Goal: Task Accomplishment & Management: Manage account settings

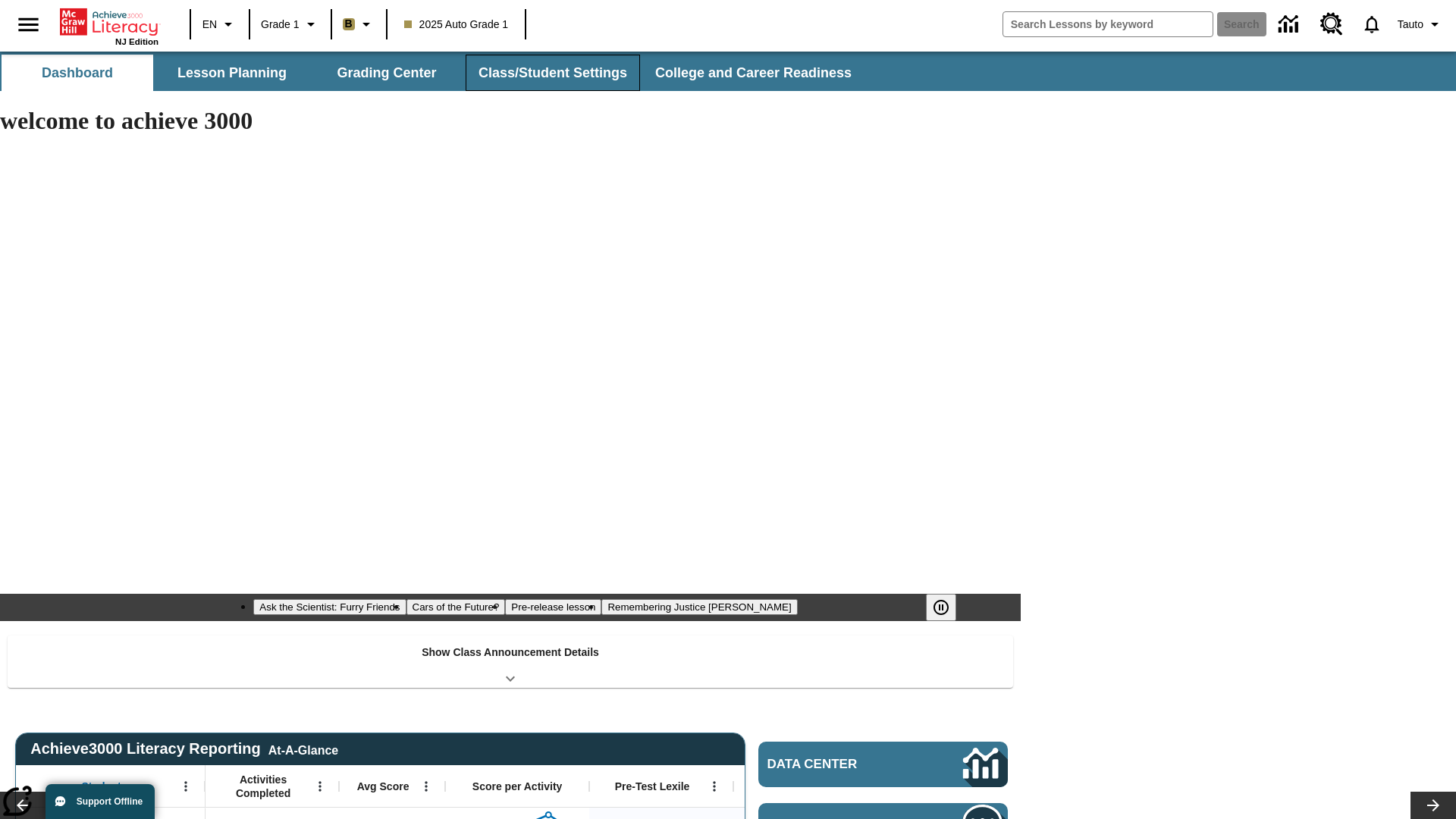
click at [550, 73] on button "Class/Student Settings" at bounding box center [553, 73] width 174 height 36
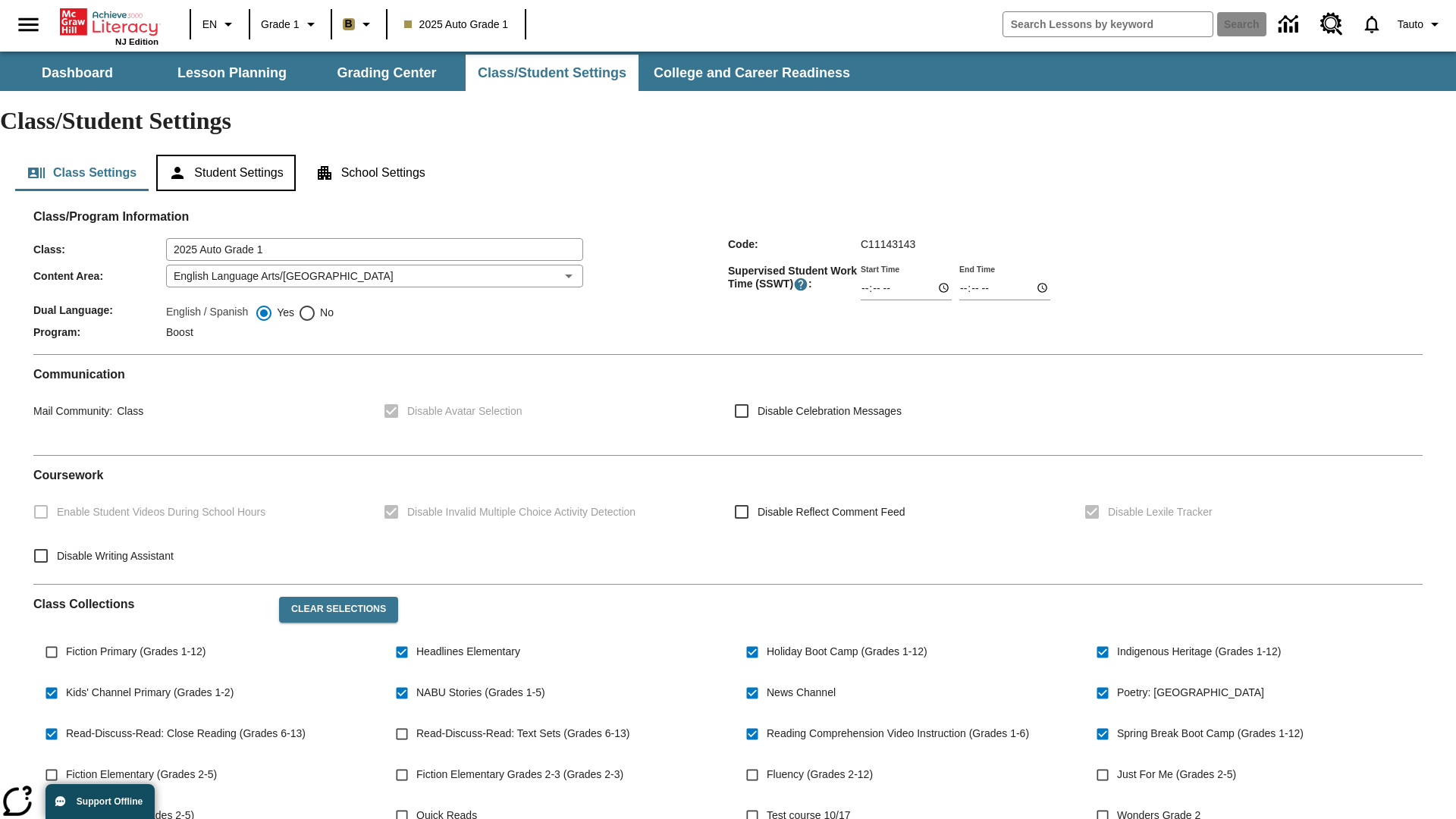
click at [228, 154] on button "Student Settings" at bounding box center [225, 173] width 139 height 36
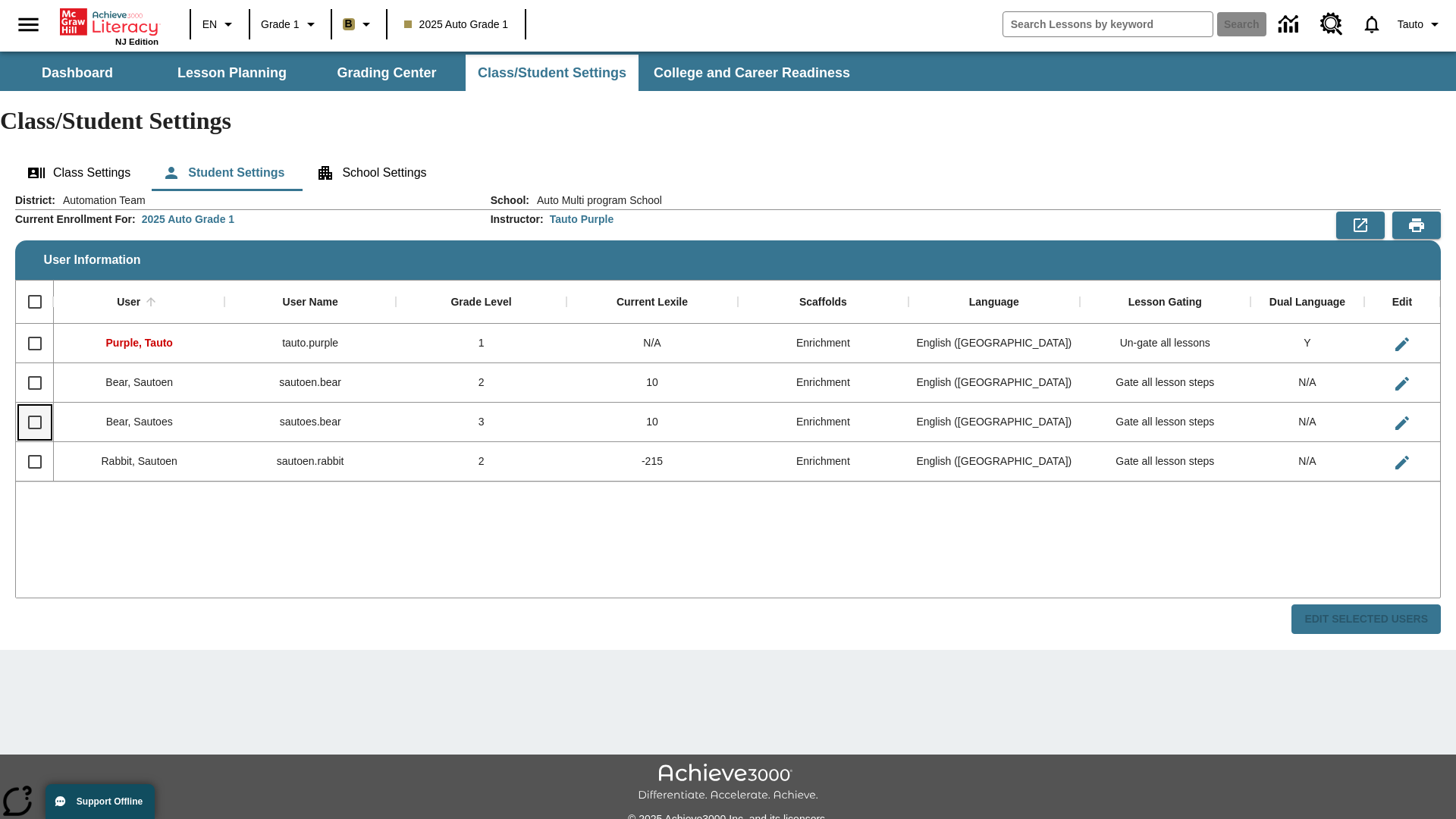
click at [35, 407] on input "Select row" at bounding box center [35, 422] width 32 height 32
checkbox input "true"
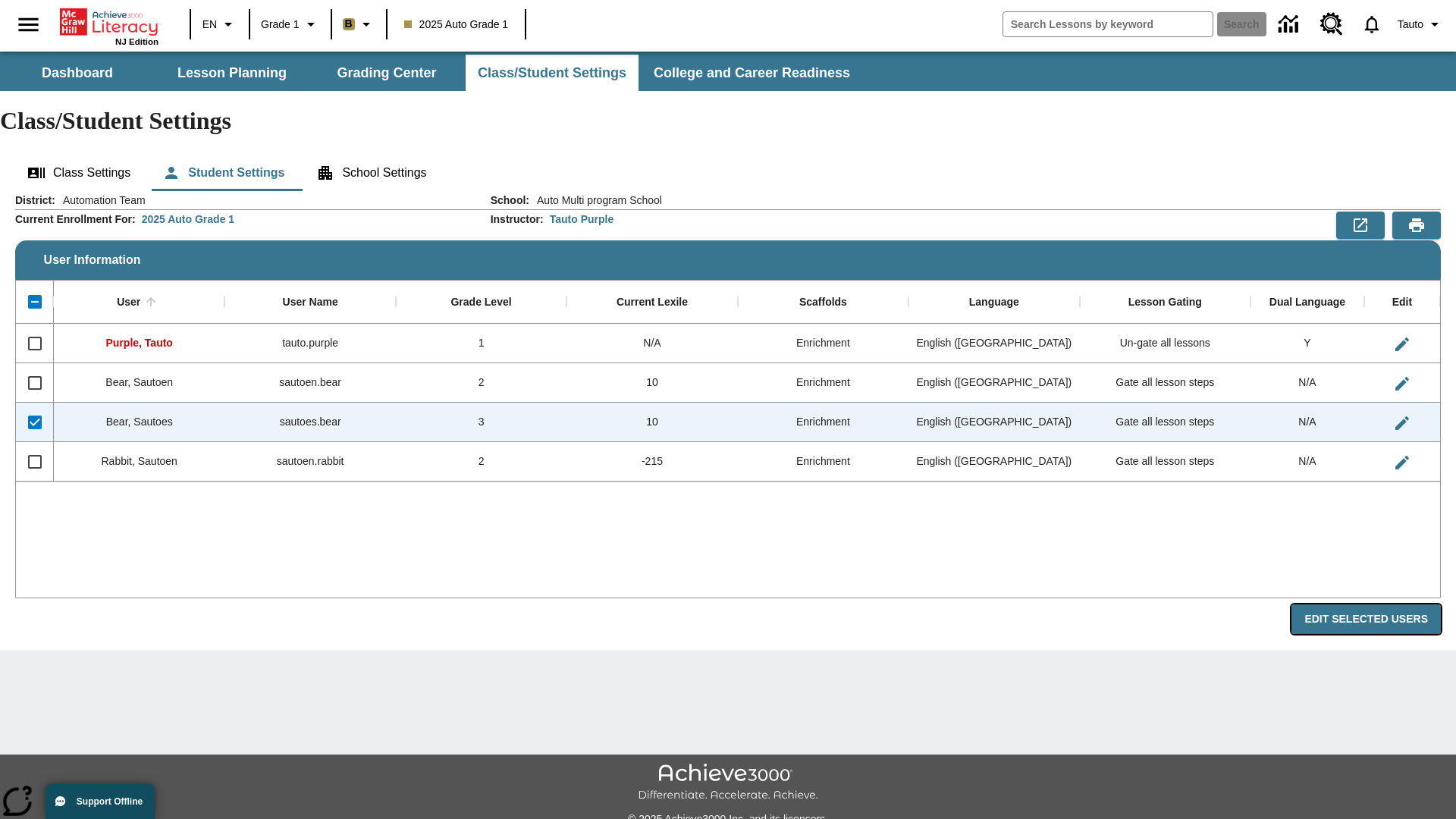
click at [1372, 605] on button "Edit Selected Users" at bounding box center [1366, 619] width 150 height 30
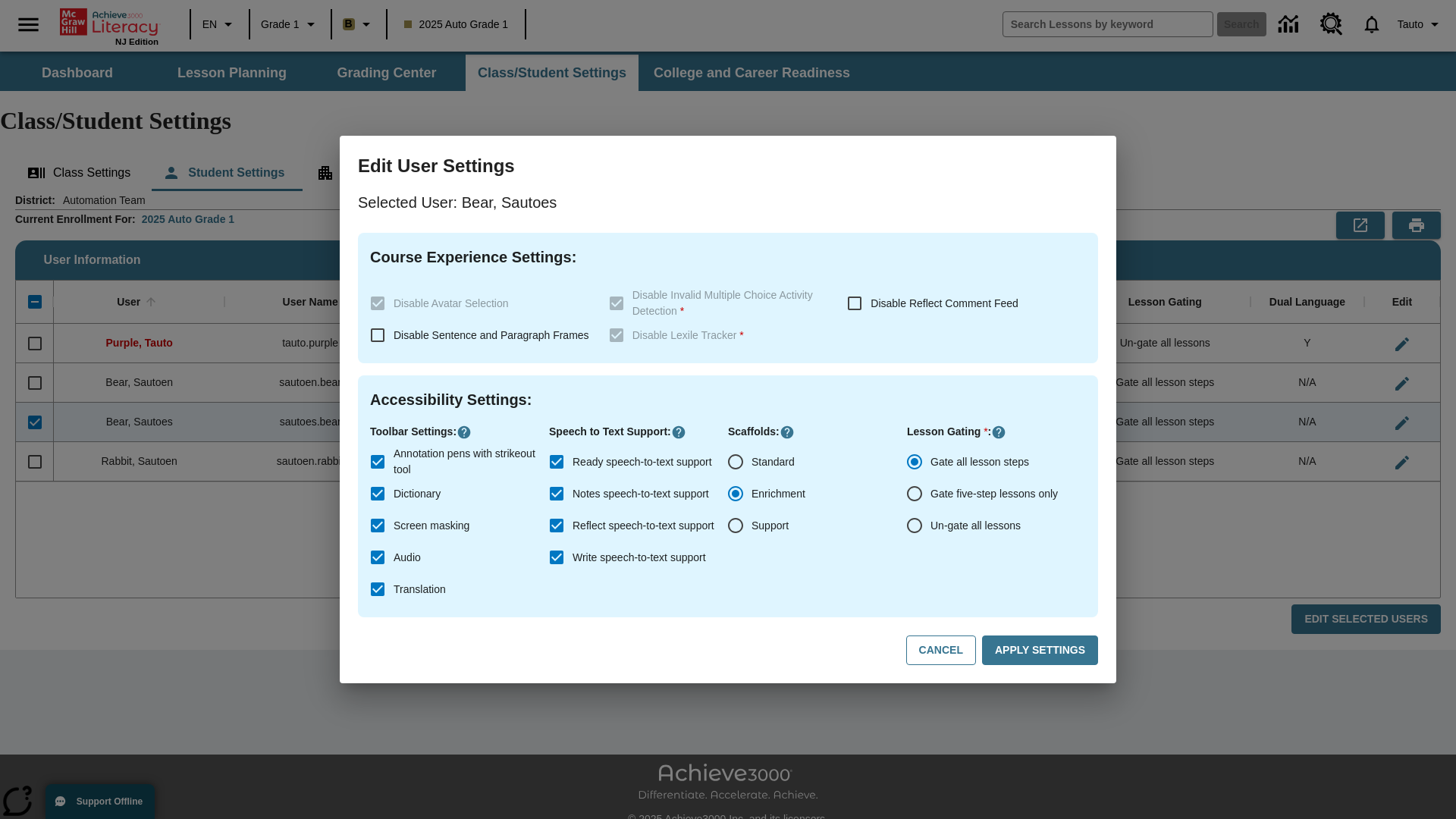
click at [915, 526] on input "Un-gate all lessons" at bounding box center [915, 525] width 32 height 32
radio input "true"
click at [1043, 650] on button "Apply Settings" at bounding box center [1040, 650] width 116 height 30
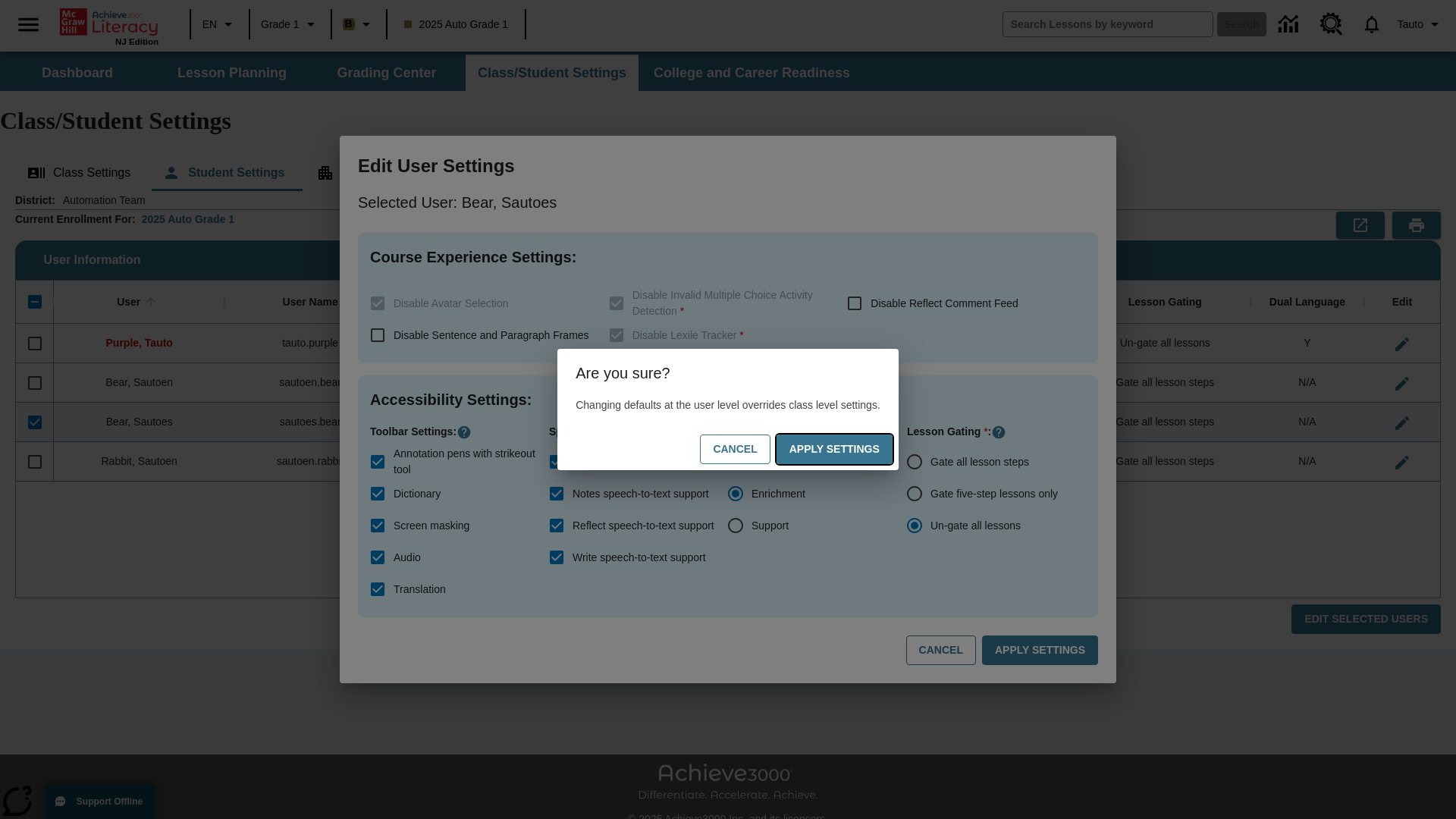
click at [849, 449] on button "Apply Settings" at bounding box center [835, 449] width 116 height 30
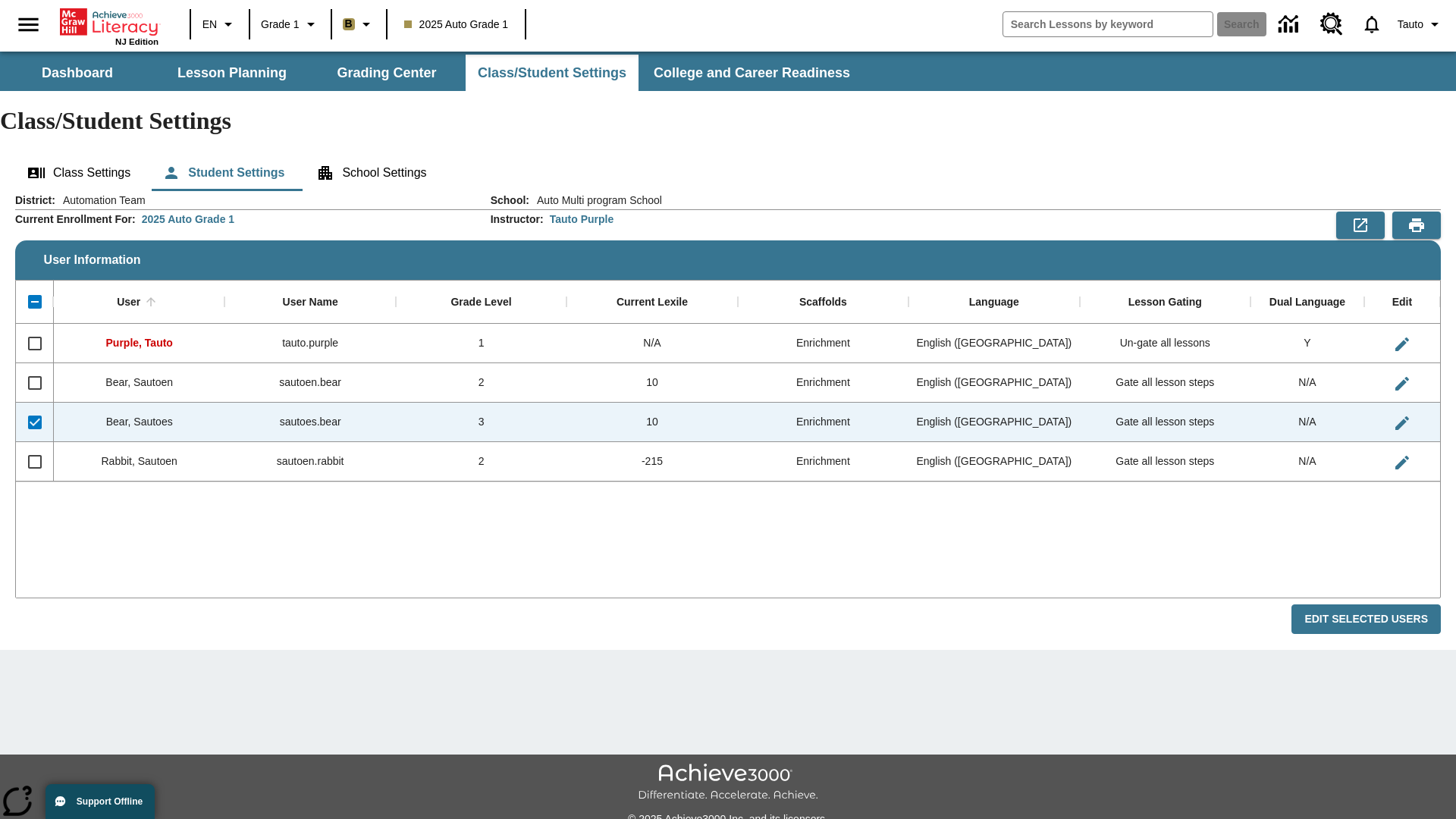
checkbox input "false"
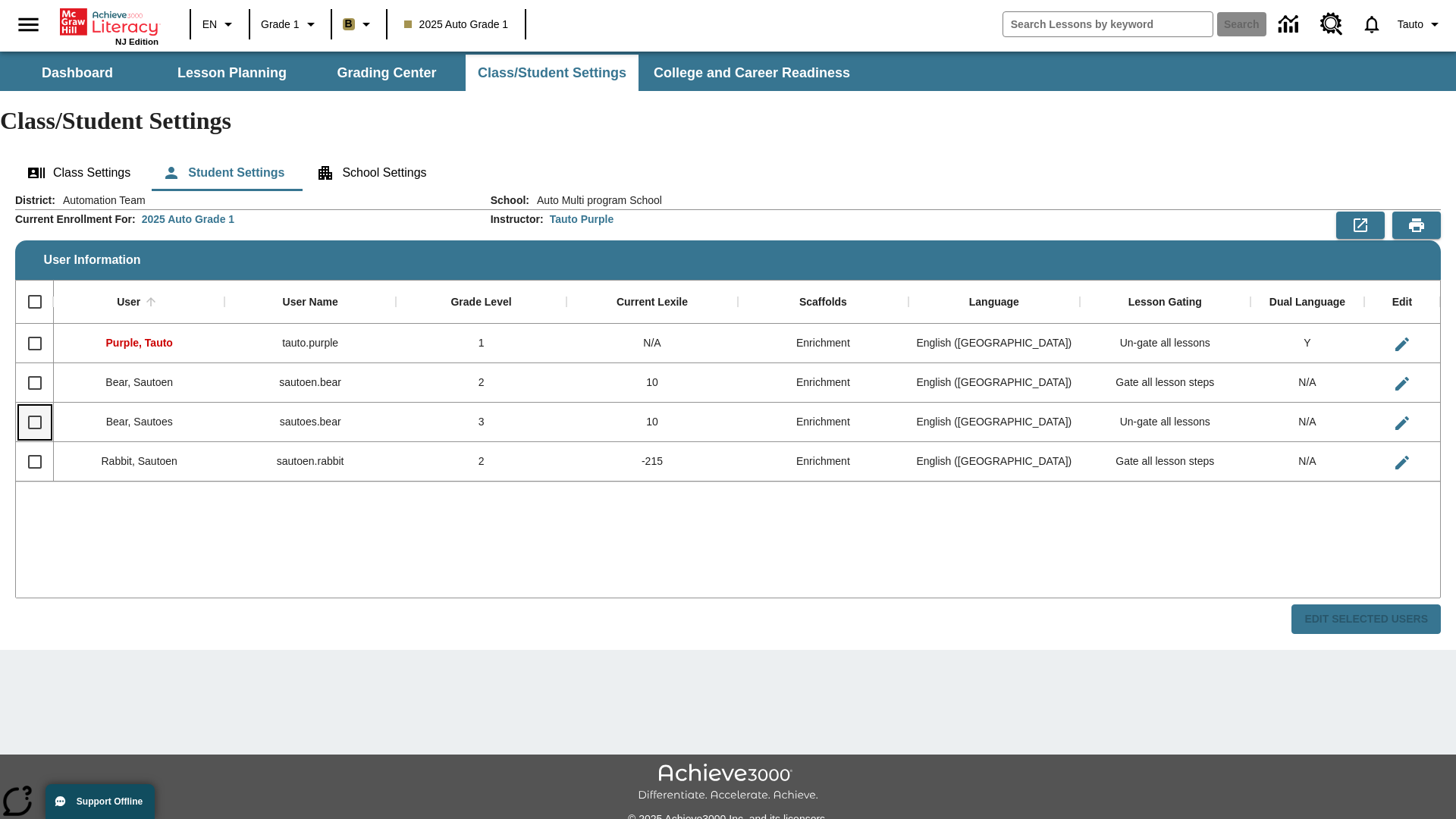
click at [35, 407] on input "Select row" at bounding box center [35, 422] width 32 height 32
checkbox input "true"
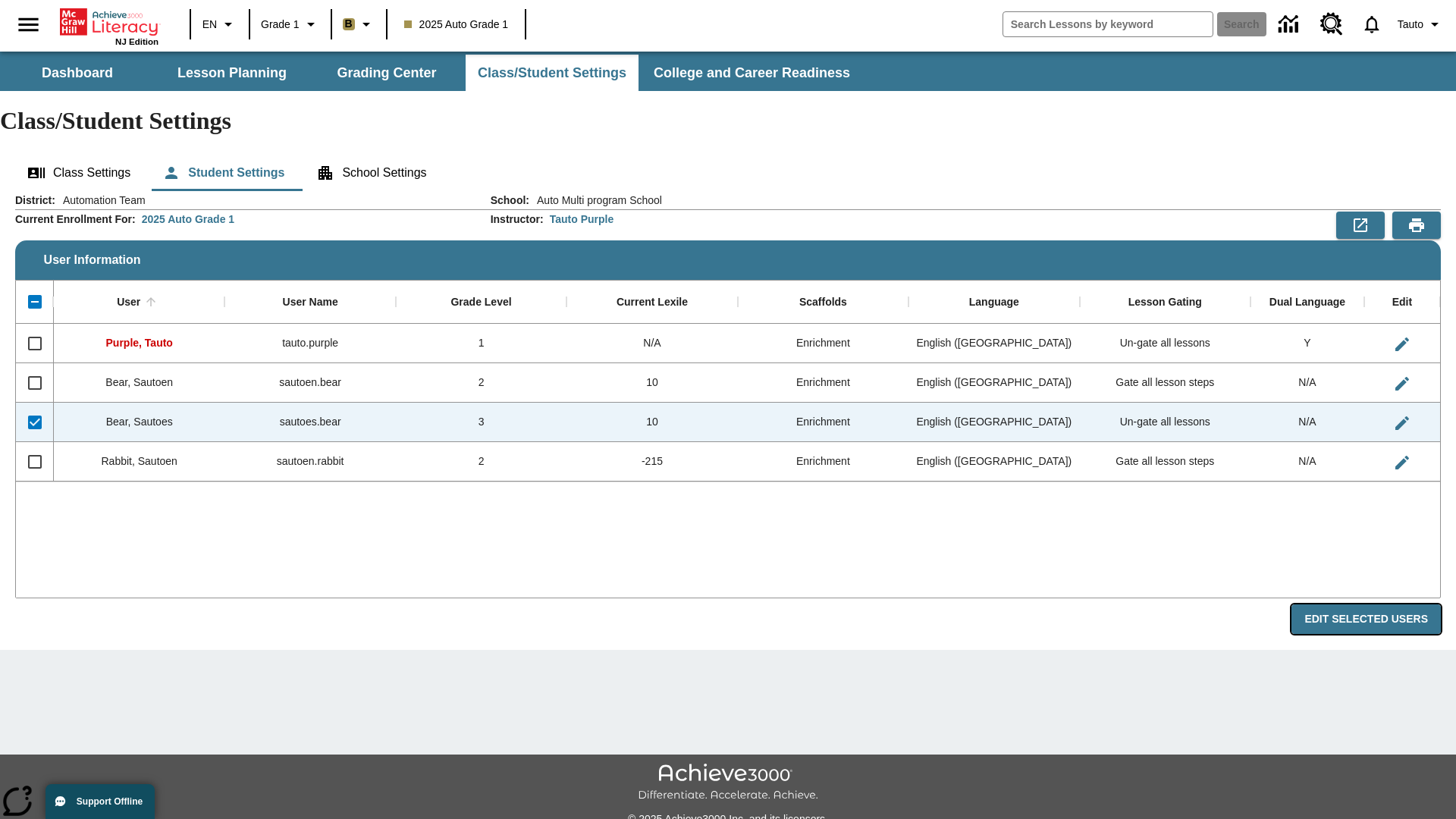
click at [1372, 605] on button "Edit Selected Users" at bounding box center [1366, 619] width 150 height 30
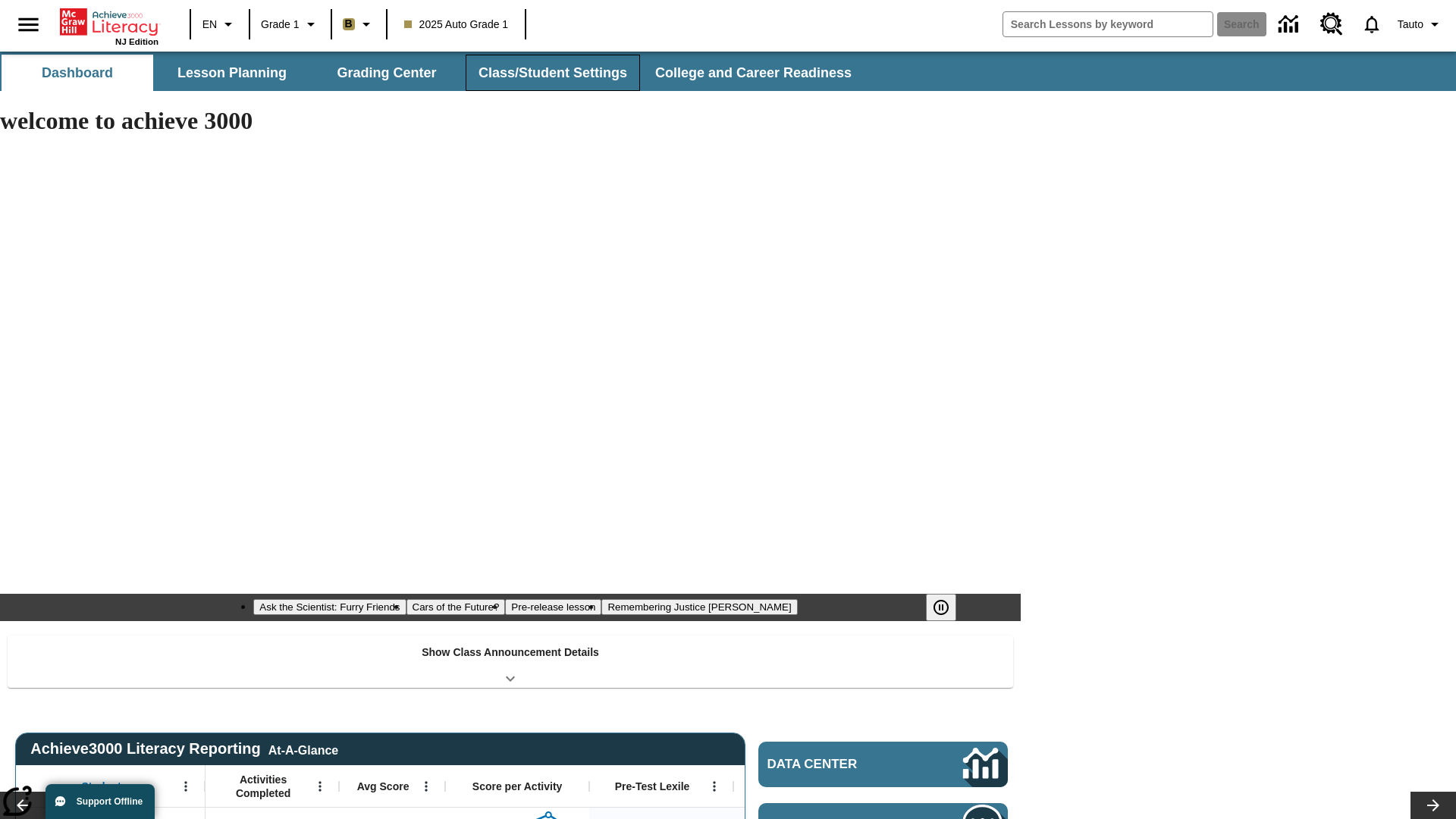
click at [550, 73] on button "Class/Student Settings" at bounding box center [553, 73] width 174 height 36
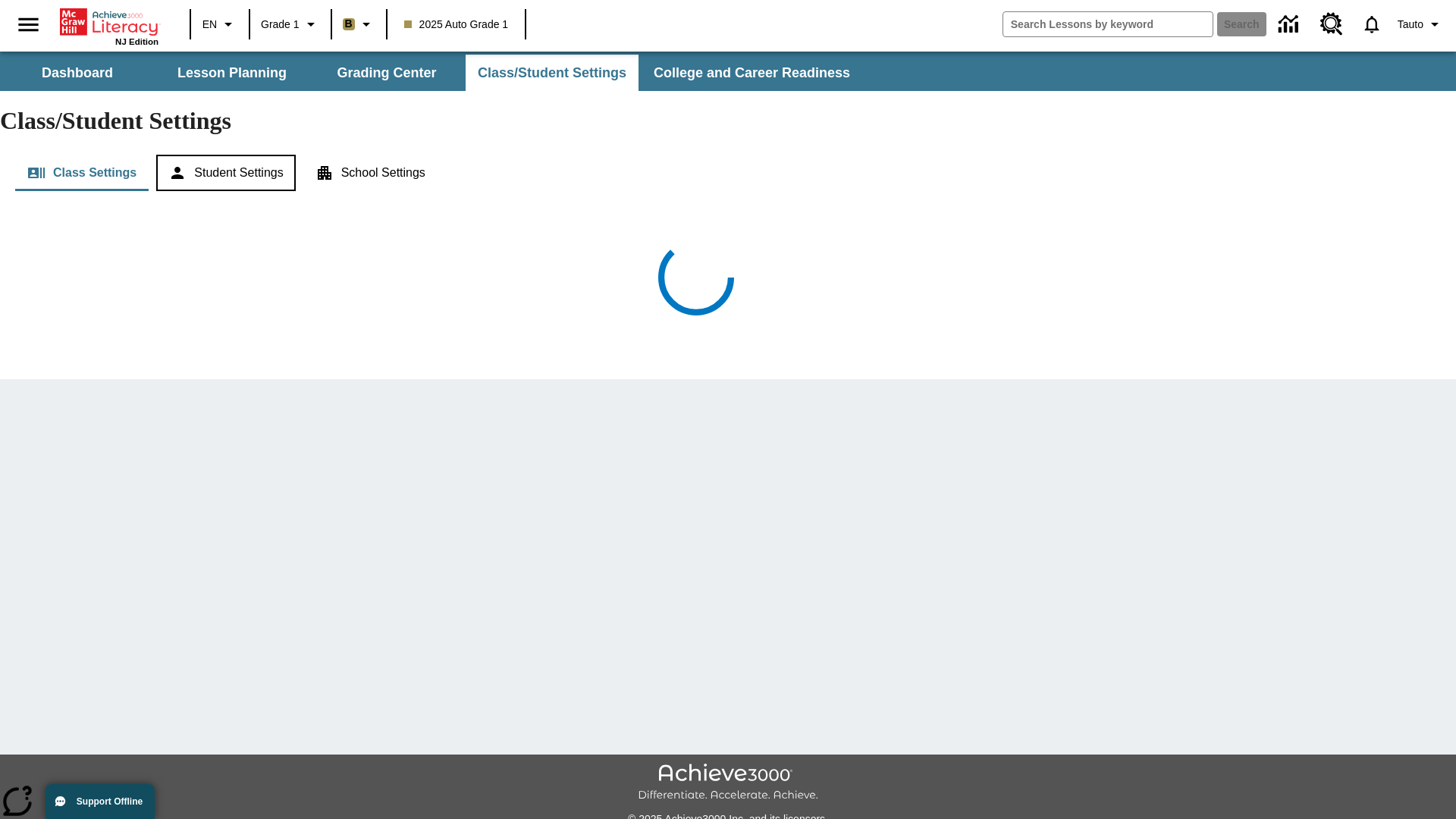
click at [228, 154] on button "Student Settings" at bounding box center [225, 173] width 139 height 36
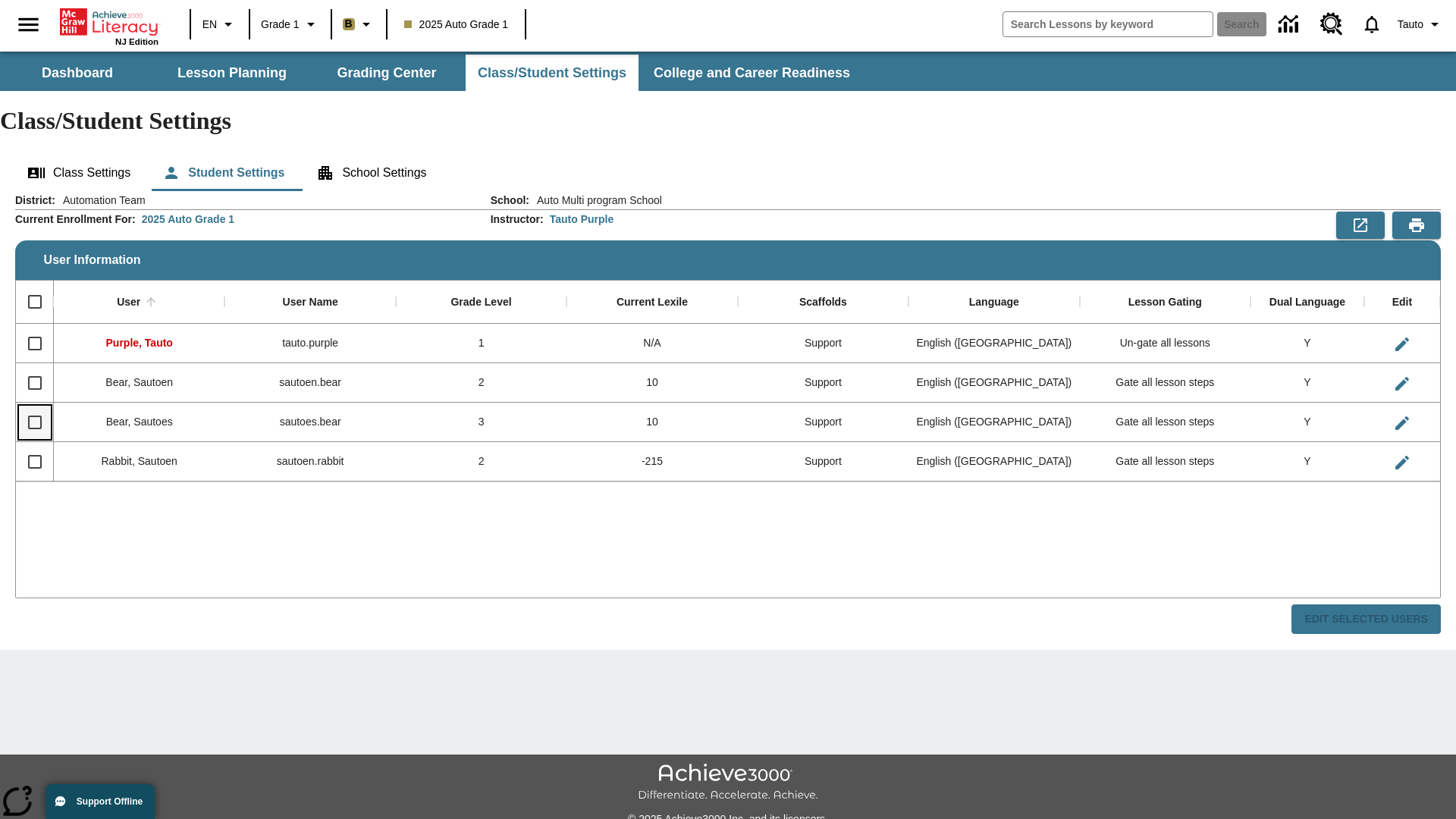
click at [35, 407] on input "Select row" at bounding box center [35, 422] width 32 height 32
checkbox input "true"
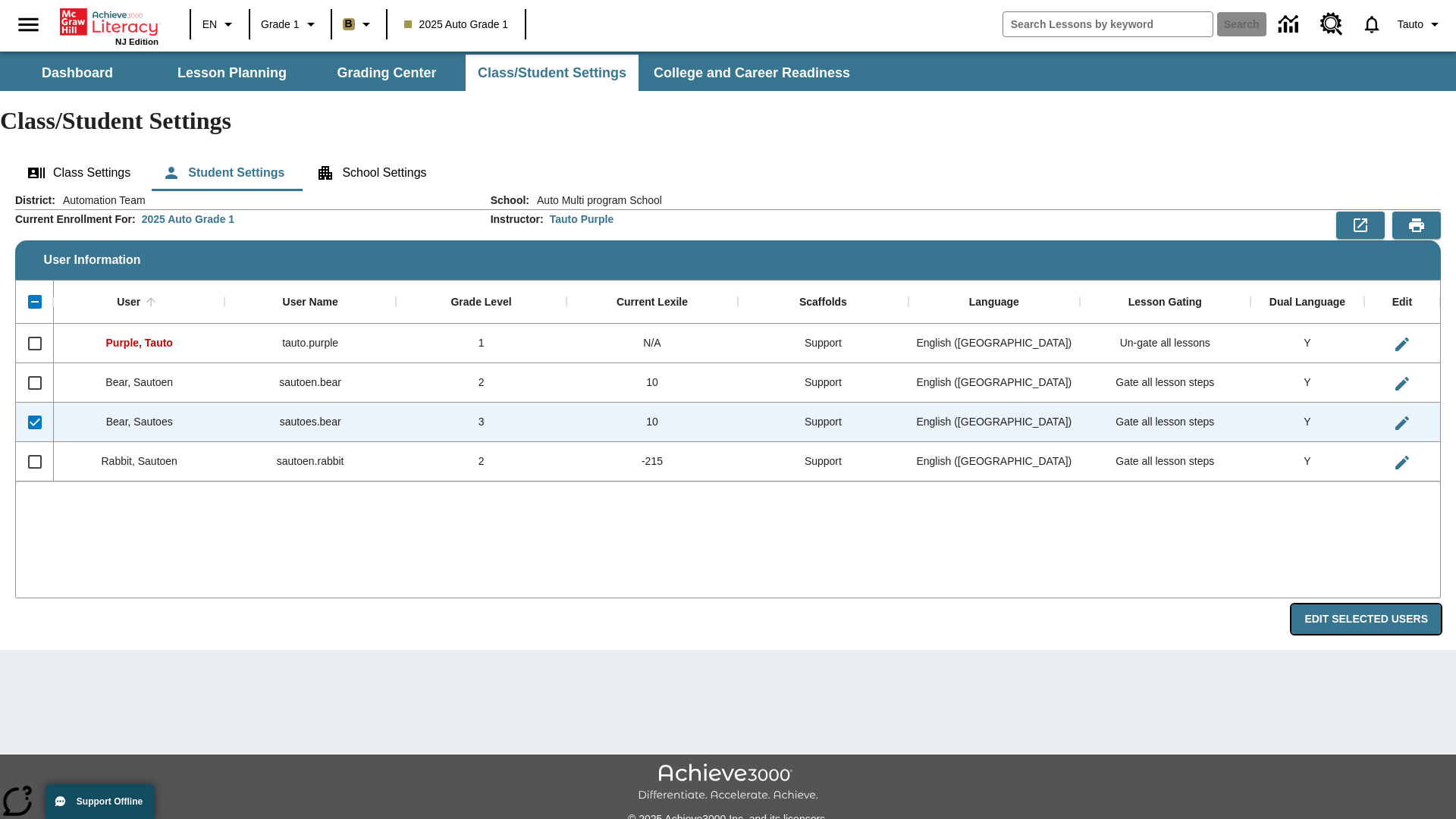
click at [1372, 605] on button "Edit Selected Users" at bounding box center [1366, 619] width 150 height 30
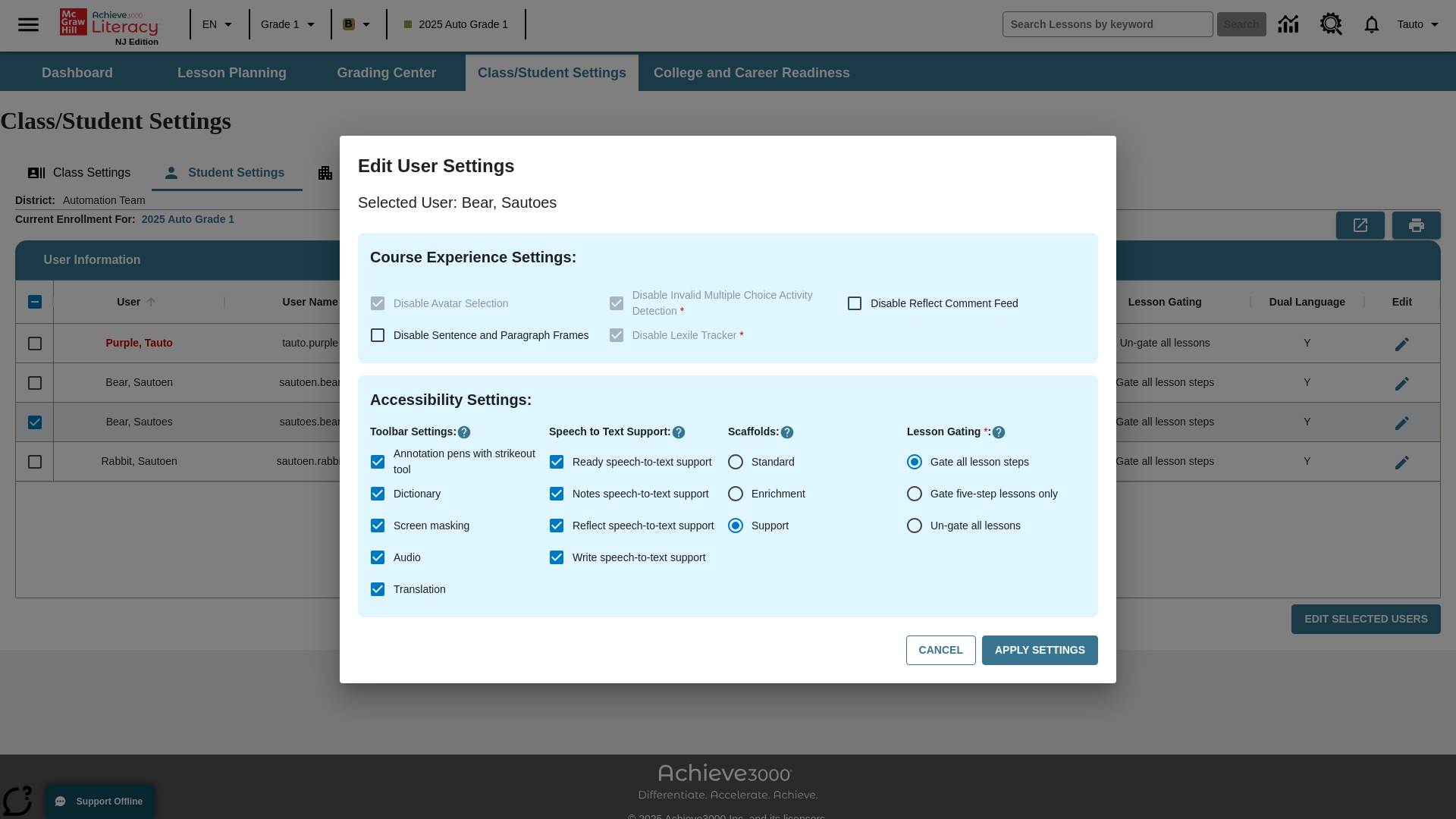
click at [915, 526] on input "Un-gate all lessons" at bounding box center [915, 525] width 32 height 32
radio input "true"
click at [1043, 650] on button "Apply Settings" at bounding box center [1040, 650] width 116 height 30
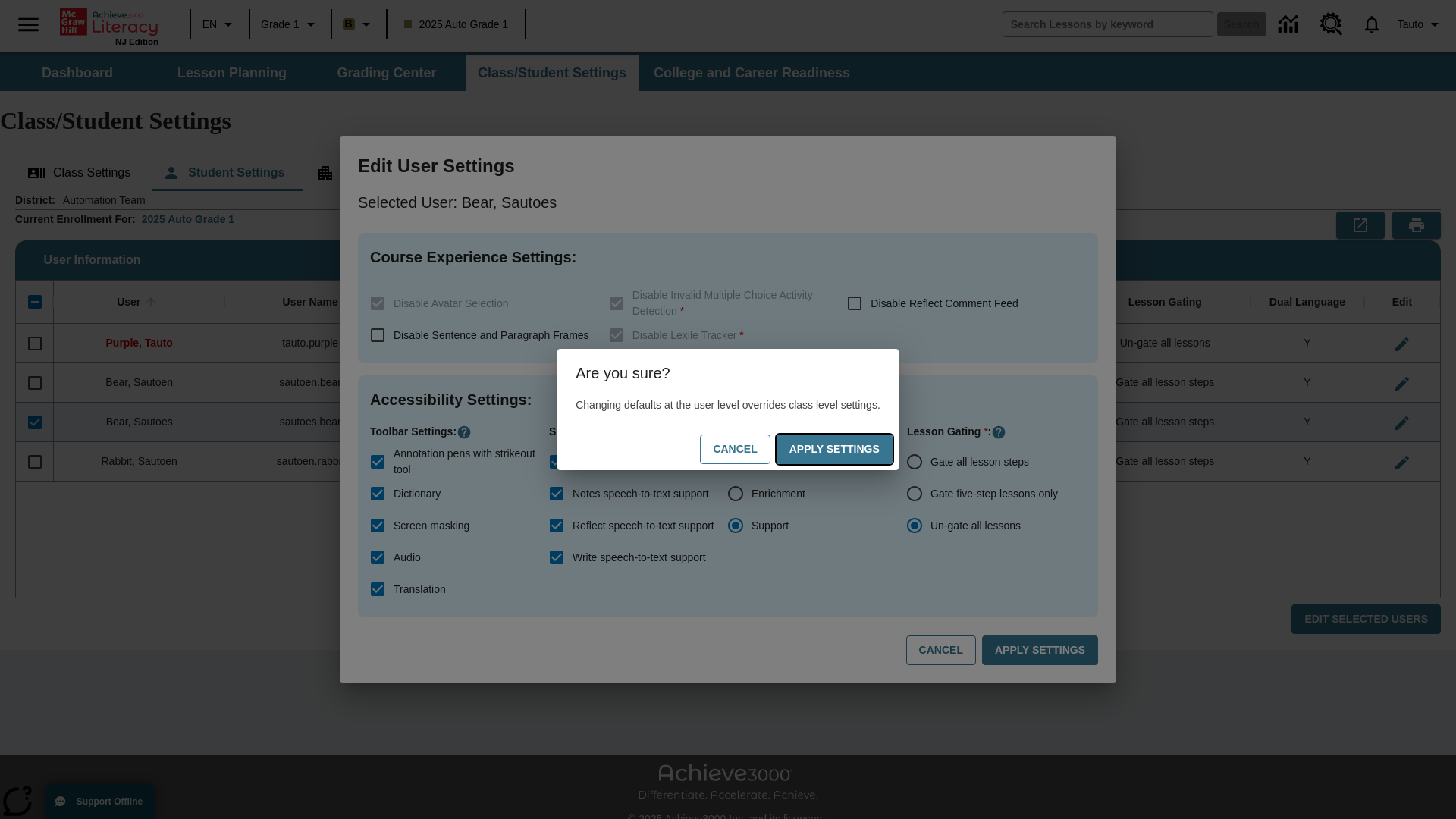
click at [849, 449] on button "Apply Settings" at bounding box center [835, 449] width 116 height 30
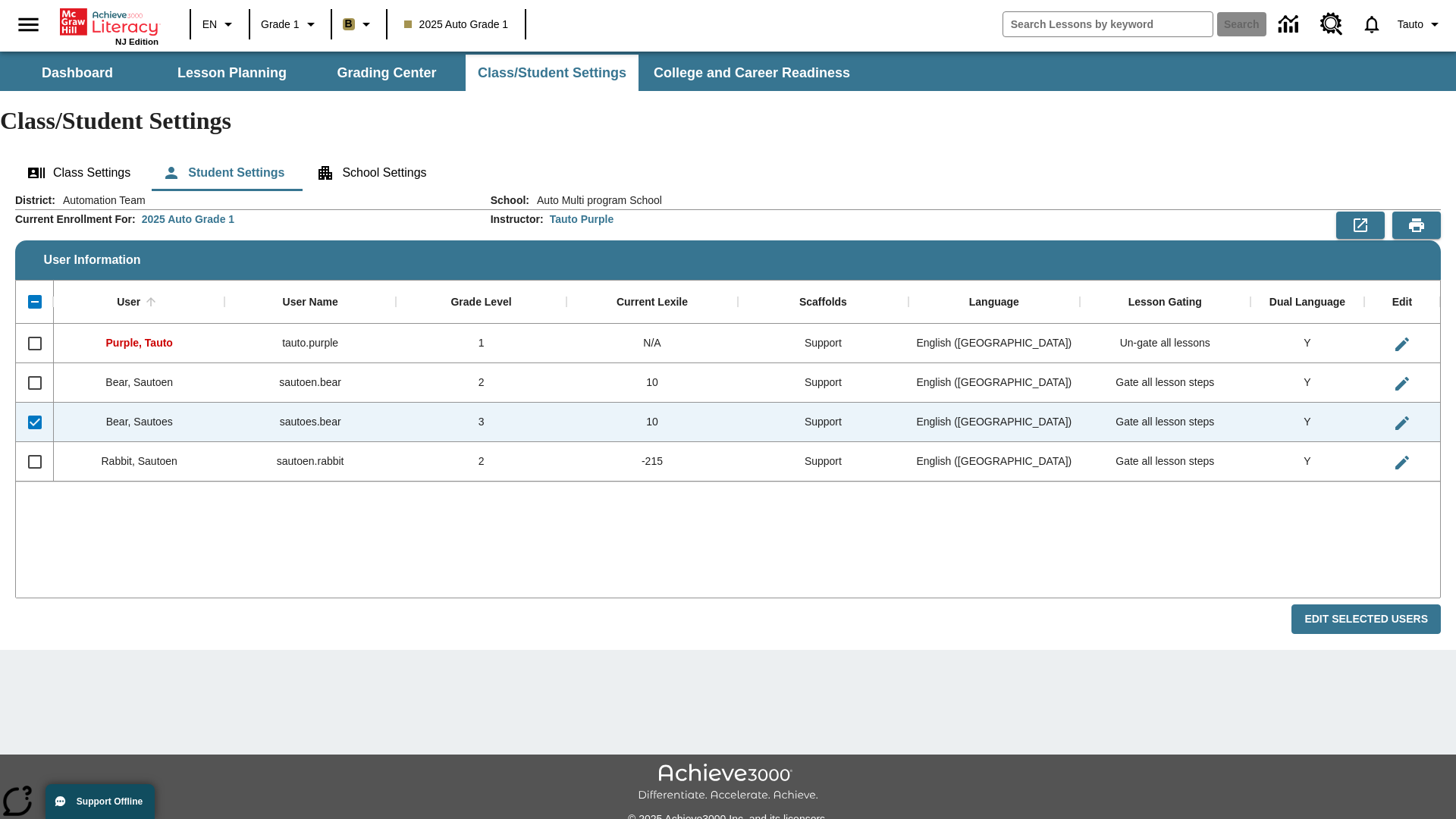
checkbox input "false"
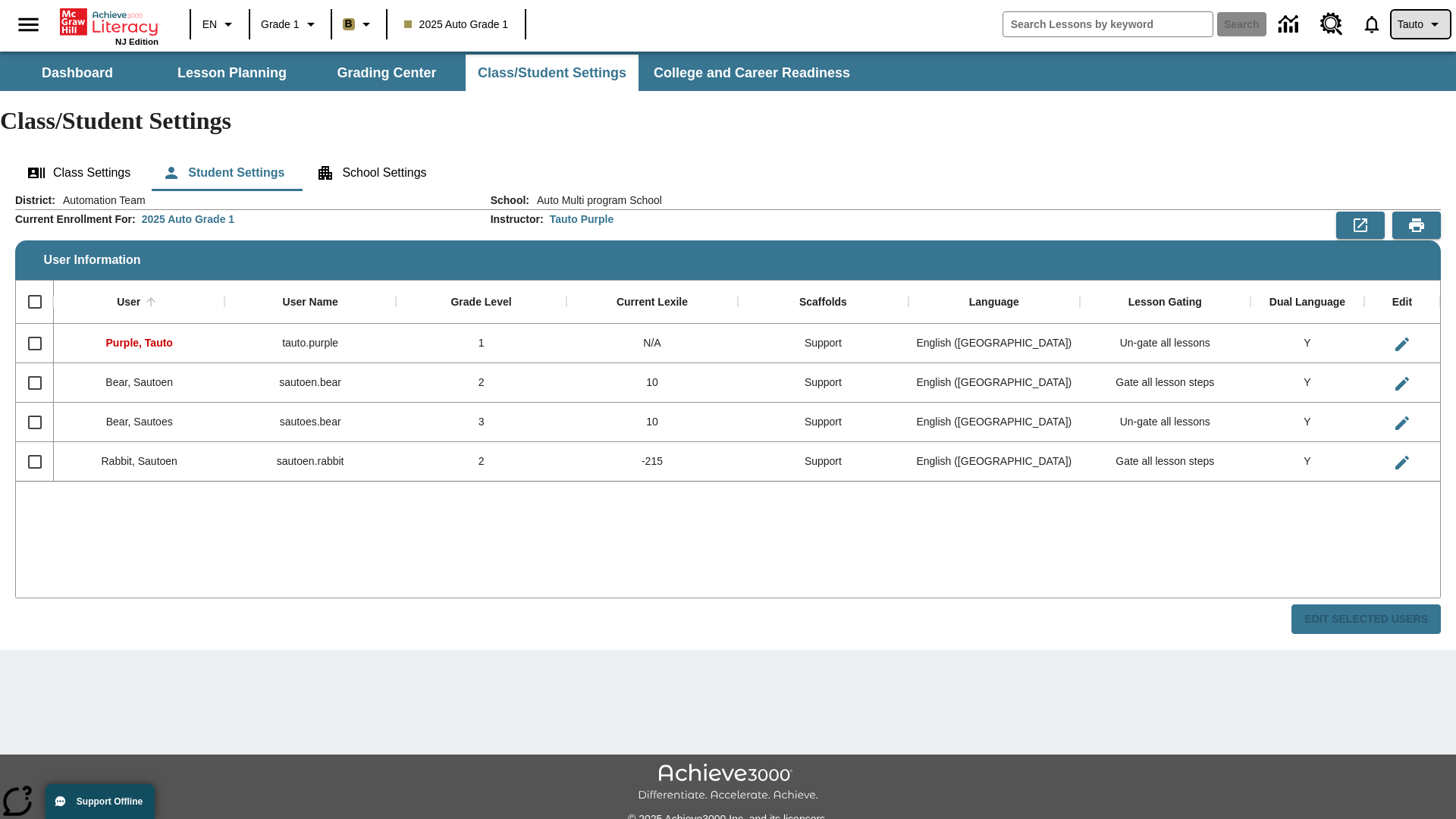
click at [1419, 25] on span "Tauto" at bounding box center [1411, 25] width 25 height 16
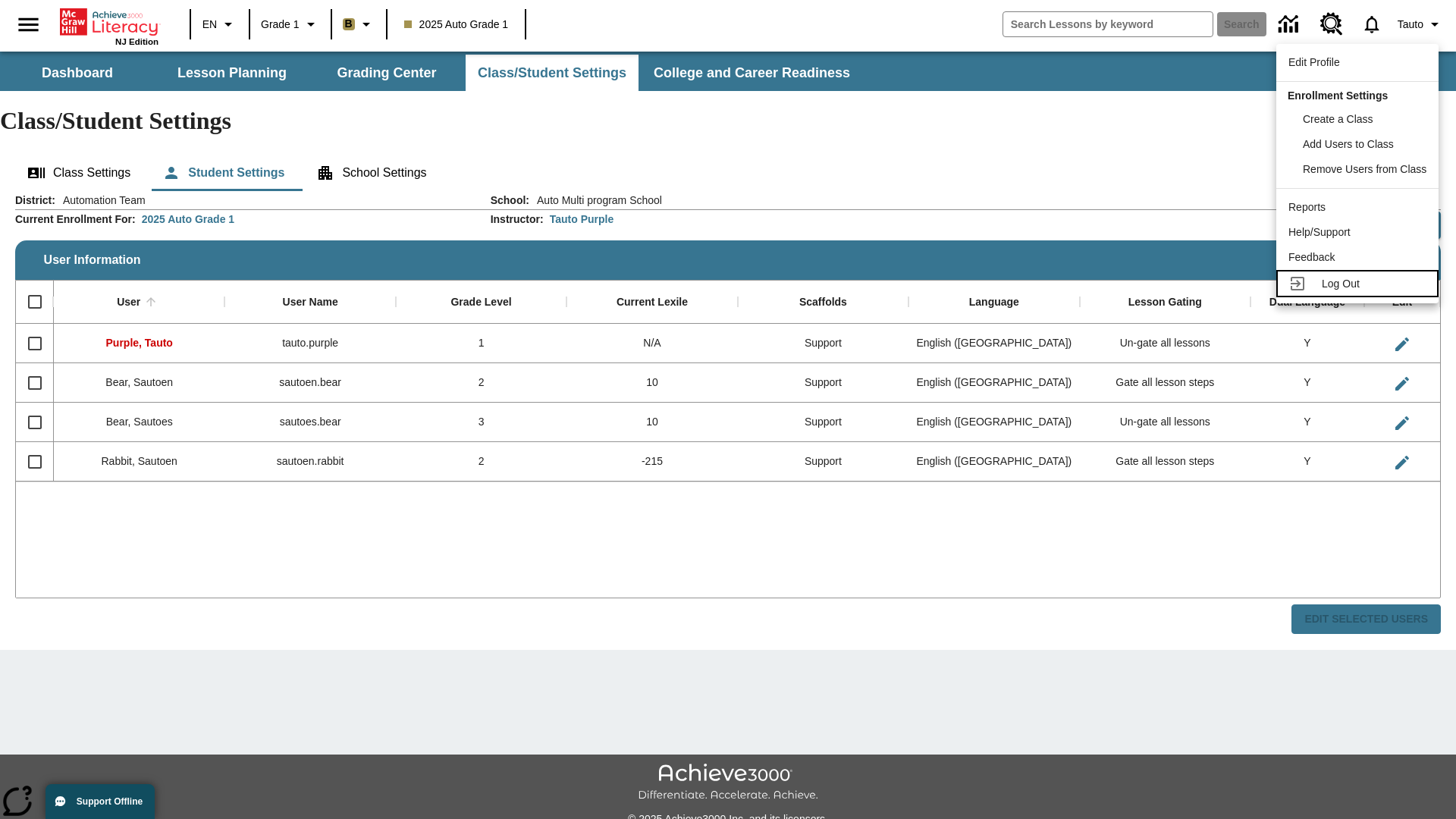
click at [1360, 283] on span "Log Out" at bounding box center [1341, 283] width 38 height 12
